Goal: Check status

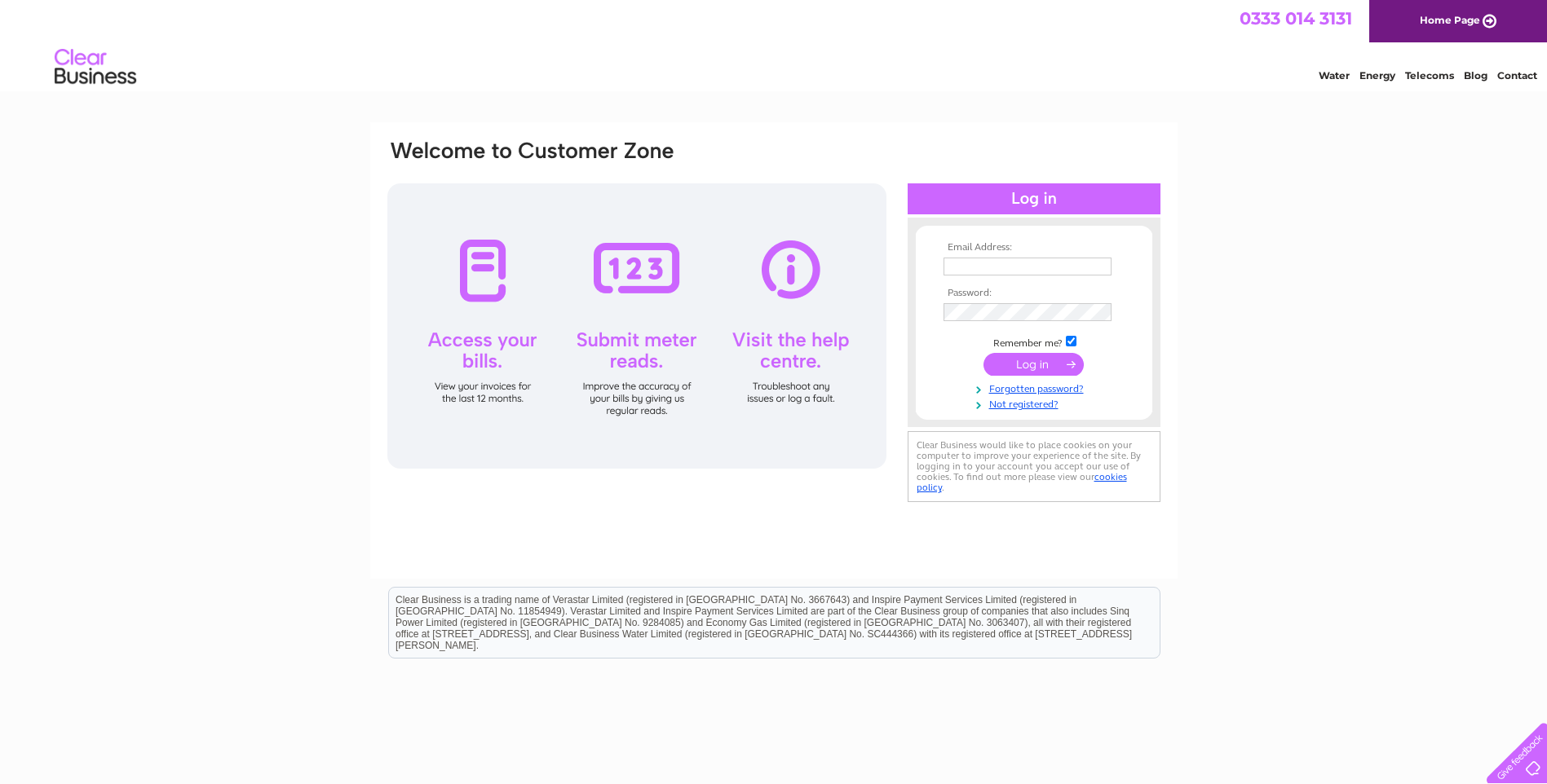
type input "[EMAIL_ADDRESS][DOMAIN_NAME]"
click at [1024, 364] on input "submit" at bounding box center [1033, 364] width 100 height 23
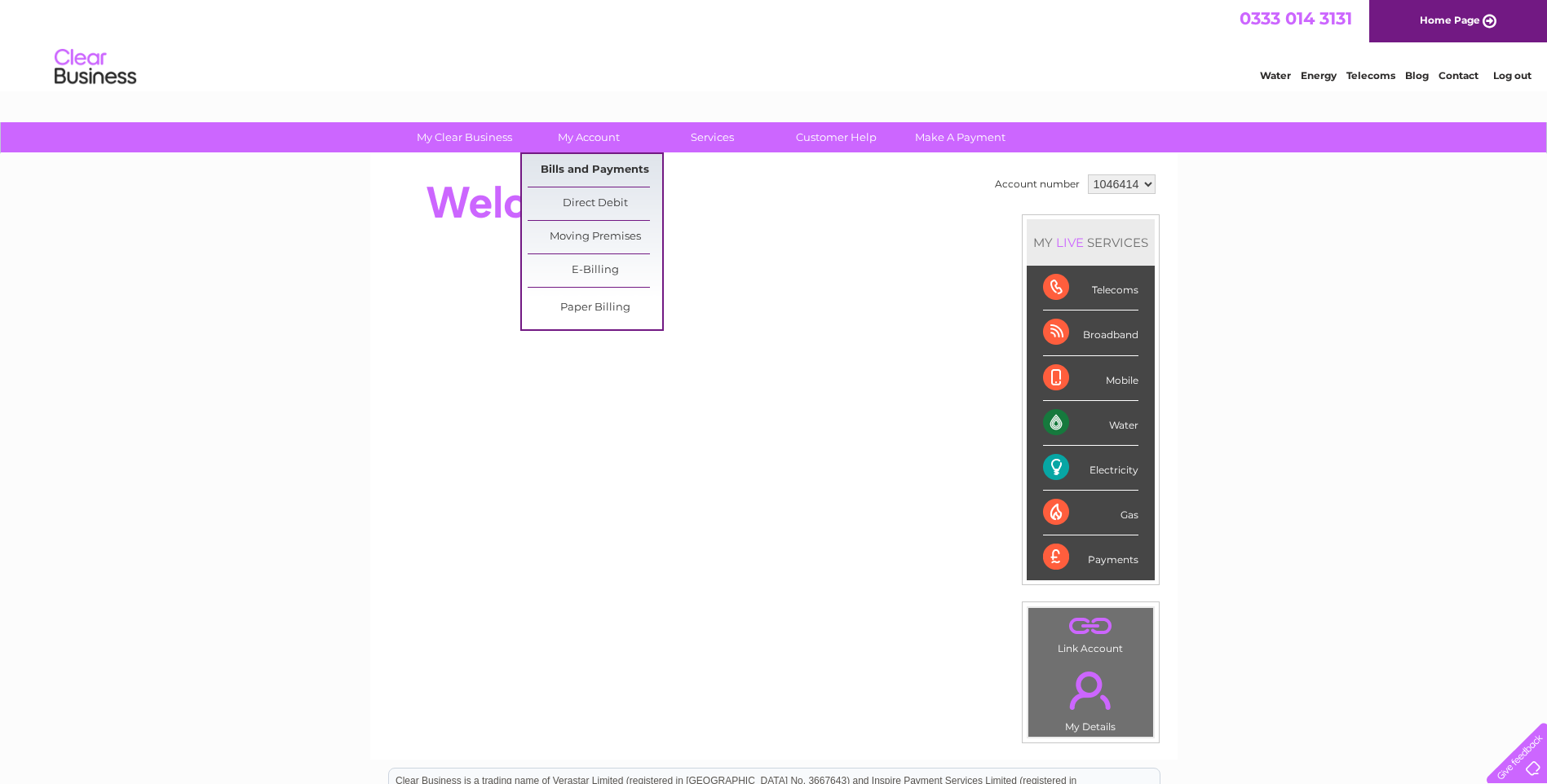
click at [585, 166] on link "Bills and Payments" at bounding box center [594, 170] width 135 height 32
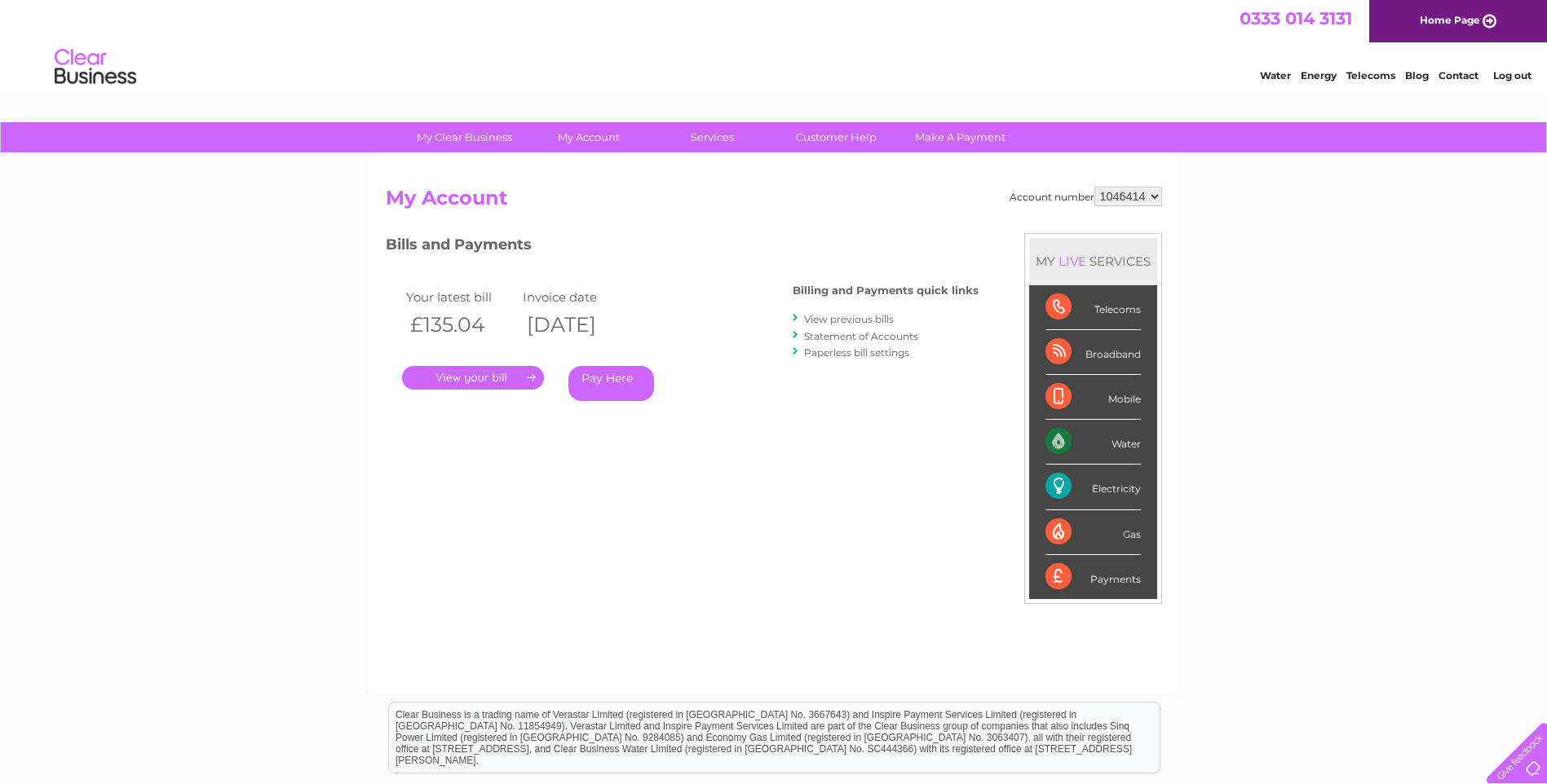
click at [477, 373] on link "." at bounding box center [473, 377] width 141 height 24
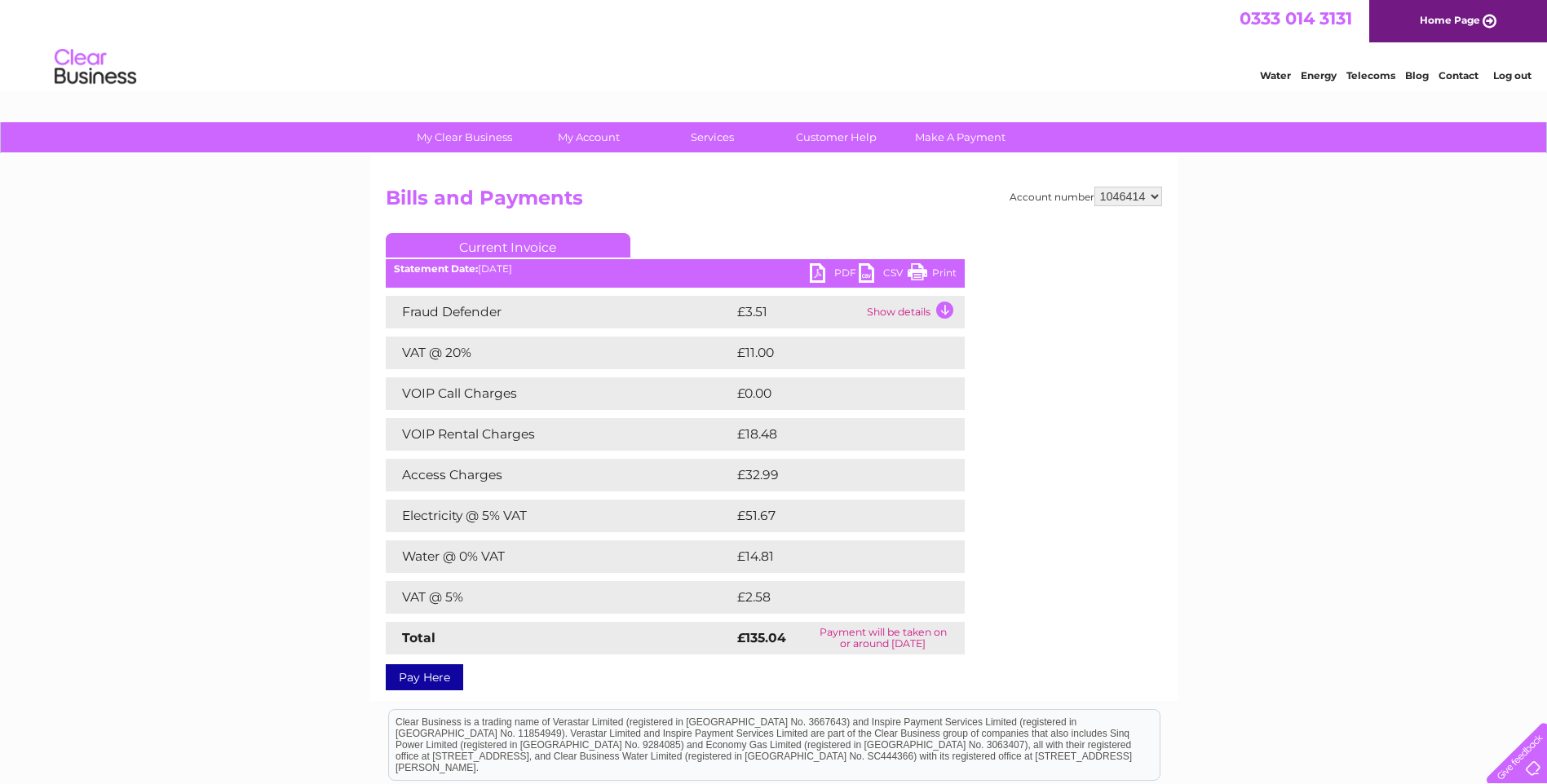
click at [839, 271] on link "PDF" at bounding box center [833, 275] width 49 height 24
